Goal: Navigation & Orientation: Find specific page/section

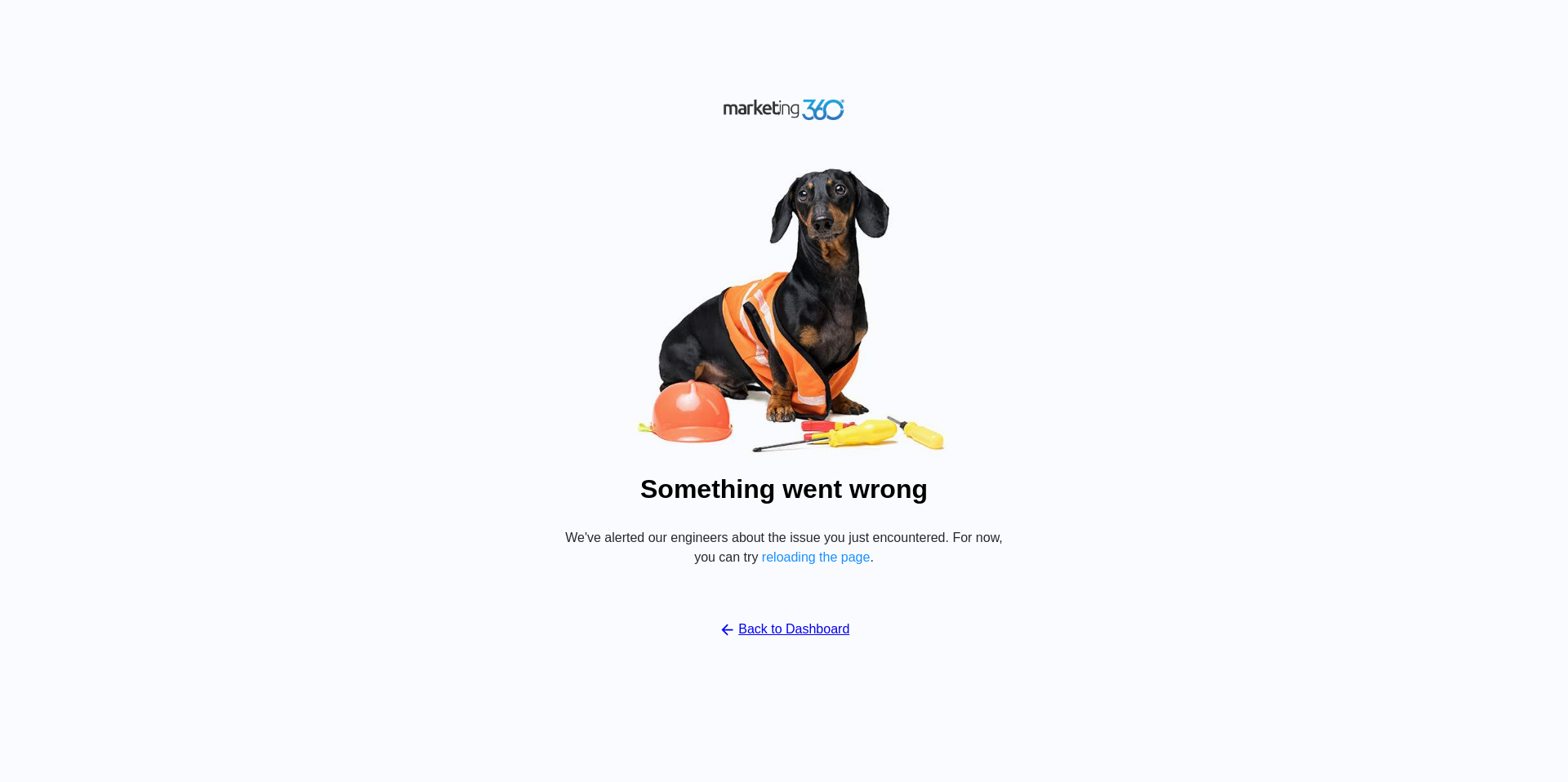
click at [834, 555] on button "reloading the page" at bounding box center [816, 558] width 109 height 15
click at [811, 630] on link "Back to Dashboard" at bounding box center [784, 629] width 131 height 20
